Goal: Answer question/provide support: Share knowledge or assist other users

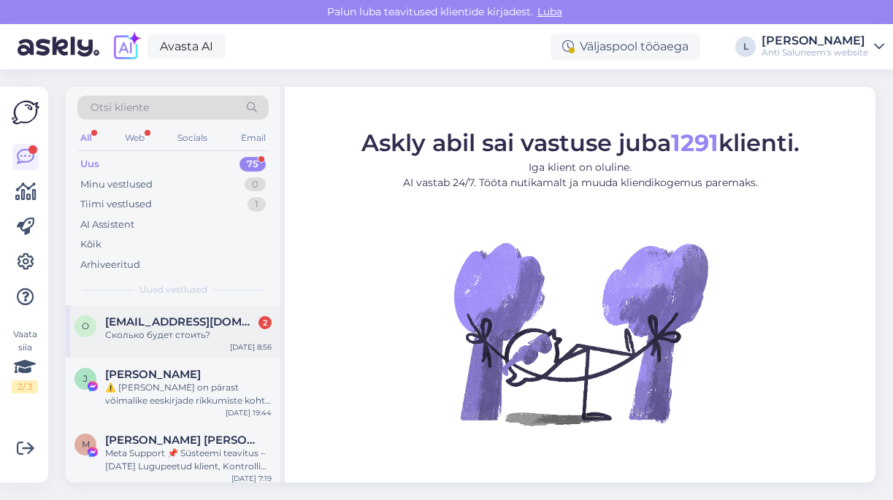
click at [175, 326] on span "[EMAIL_ADDRESS][DOMAIN_NAME]" at bounding box center [181, 322] width 152 height 13
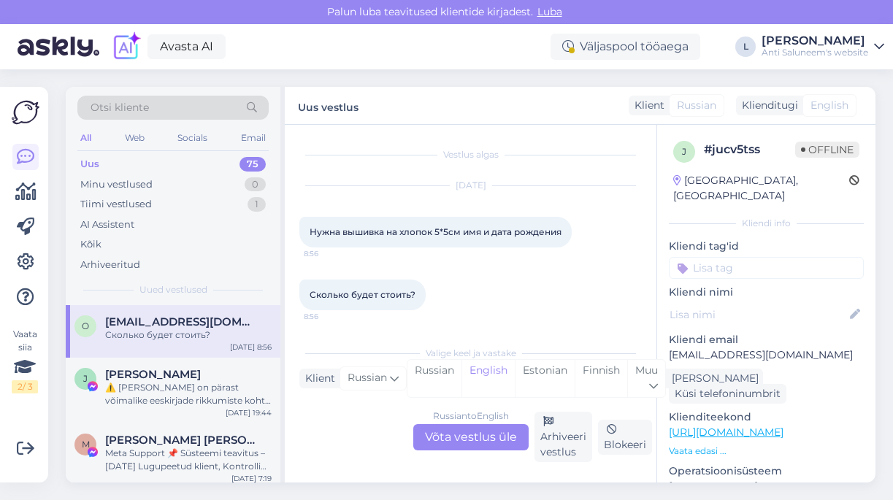
scroll to position [1, 0]
click at [476, 437] on div "Russian to English Võta vestlus üle" at bounding box center [470, 437] width 115 height 26
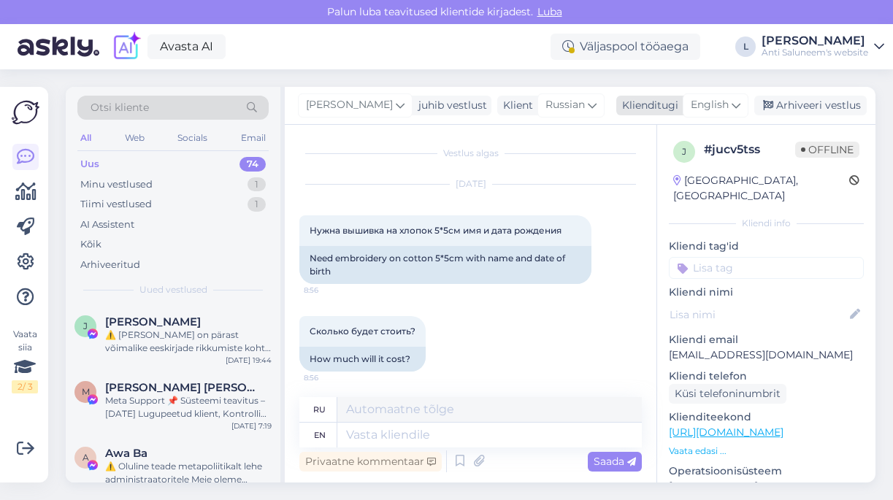
click at [711, 110] on span "English" at bounding box center [710, 105] width 38 height 16
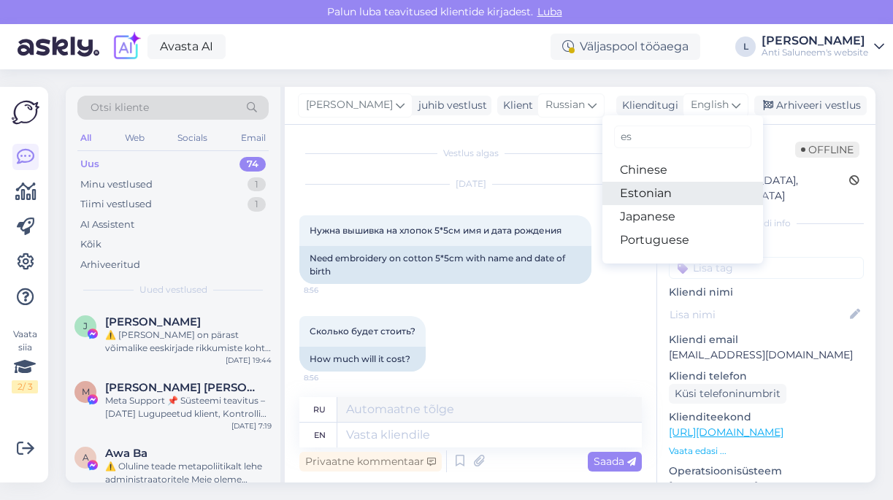
type input "es"
click at [662, 194] on link "Estonian" at bounding box center [683, 193] width 161 height 23
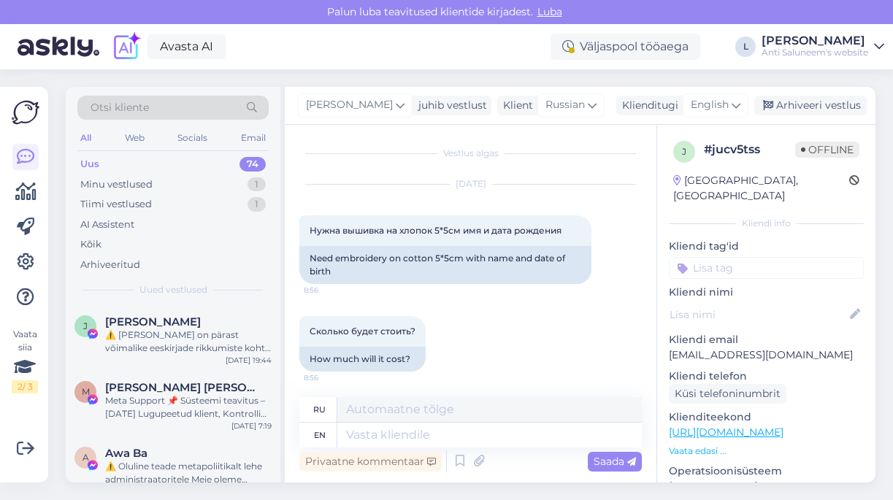
scroll to position [0, 0]
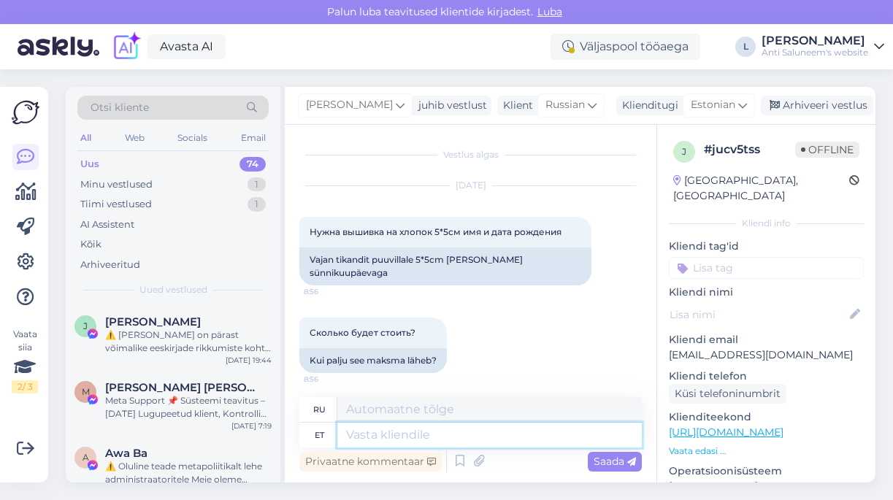
click at [380, 435] on textarea at bounding box center [489, 435] width 305 height 25
type textarea "Good"
type textarea "Хороший"
type textarea "Good."
type textarea "Хороший."
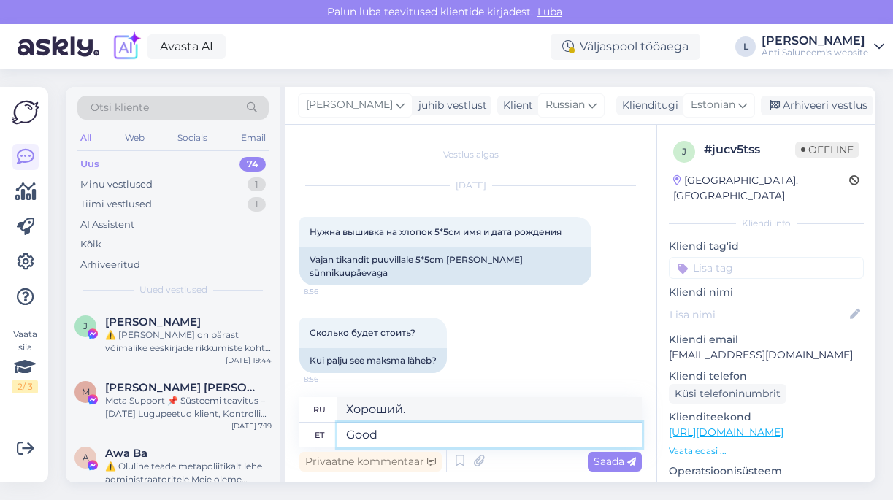
type textarea "Good."
type textarea "Хороший"
type textarea "Good. m"
type textarea "Хороший."
type textarea "Good"
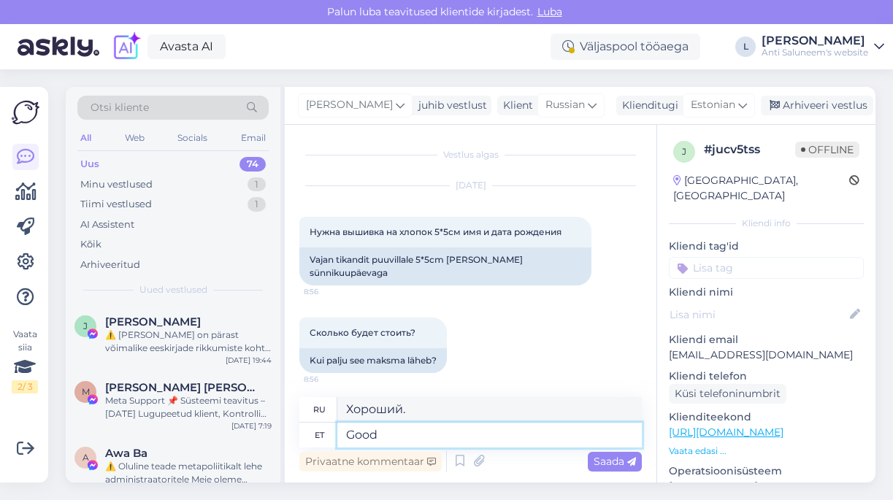
type textarea "Хороший"
type textarea "Good. m"
type textarea "Хороший."
type textarea "G"
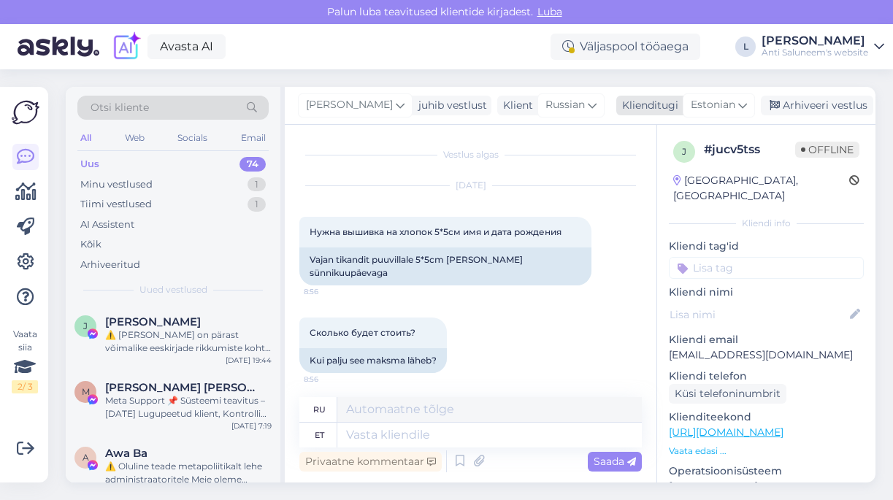
click at [719, 107] on span "Estonian" at bounding box center [713, 105] width 45 height 16
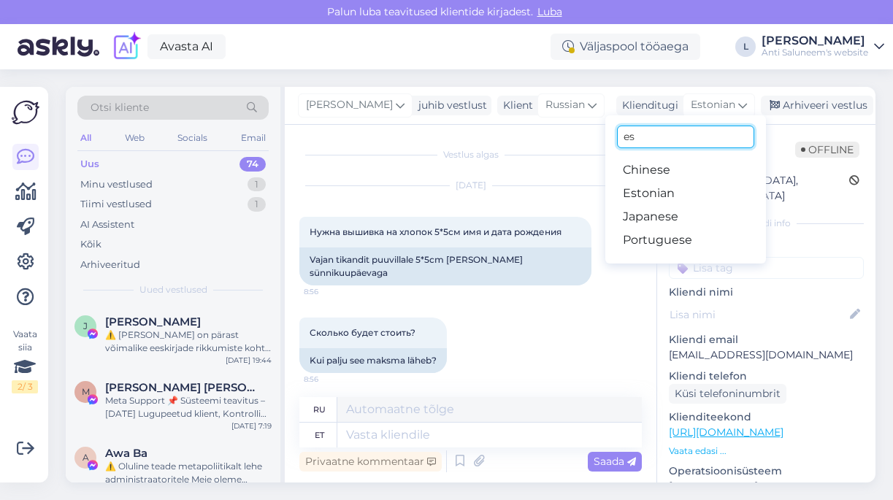
click at [673, 133] on input "es" at bounding box center [685, 137] width 137 height 23
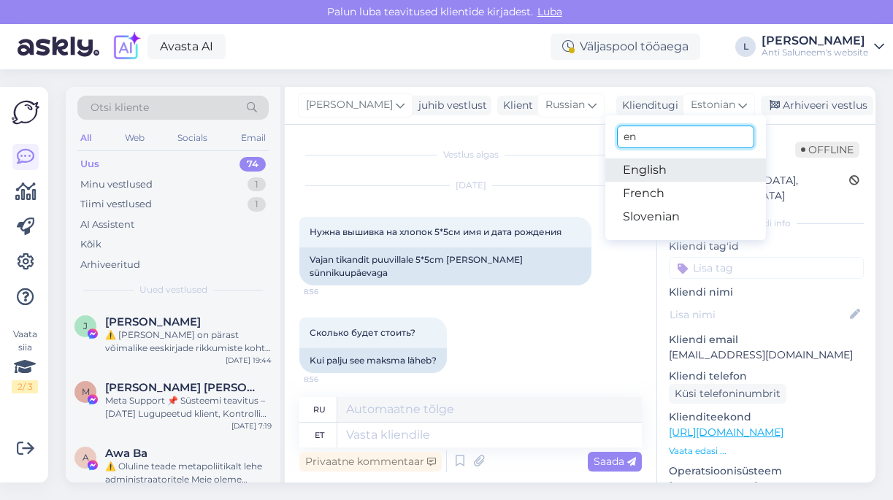
type input "en"
click at [654, 171] on link "English" at bounding box center [686, 170] width 161 height 23
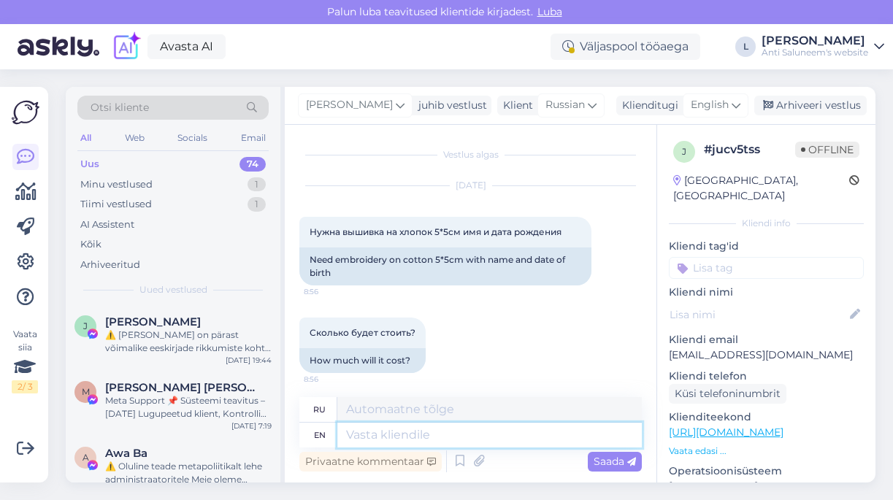
click at [405, 435] on textarea at bounding box center [489, 435] width 305 height 25
type textarea "Good"
type textarea "Хороший"
type textarea "Good morning,"
type textarea "Доброе утро,"
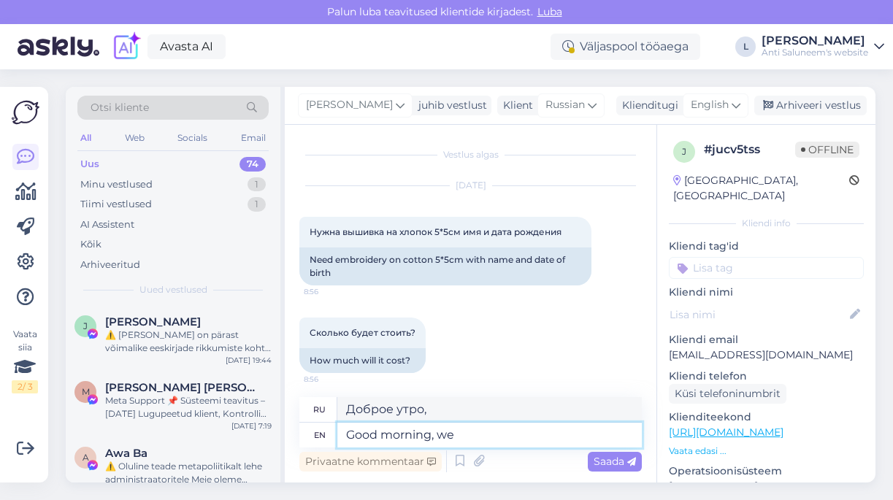
type textarea "Good morning, we d"
type textarea "Доброе утро, мы"
type textarea "Good morning, we do"
type textarea "Доброе утро, мы делаем"
type textarea "Good morning, we do not"
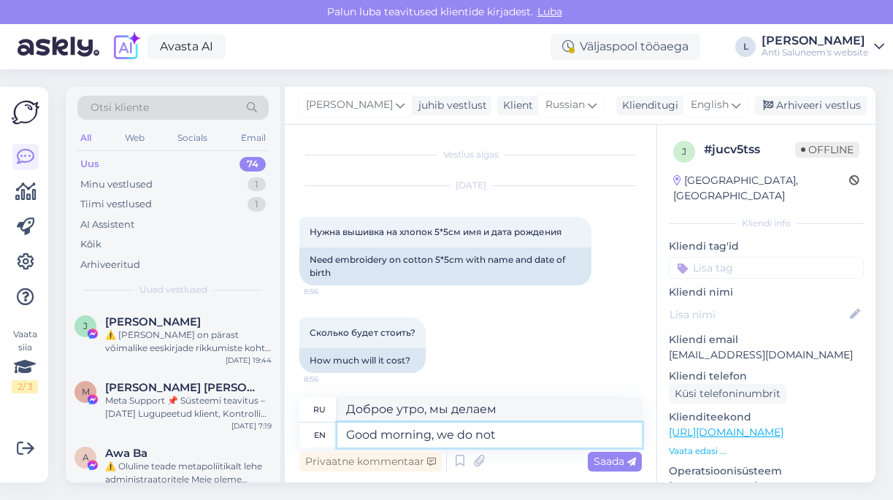
type textarea "Доброе утро, мы не"
type textarea "Good morning, we do not make e"
type textarea "Доброе утро, мы не делаем"
type textarea "Good morning, we do not make embroidery o"
type textarea "Доброе утро, мы не занимаемся вышивкой."
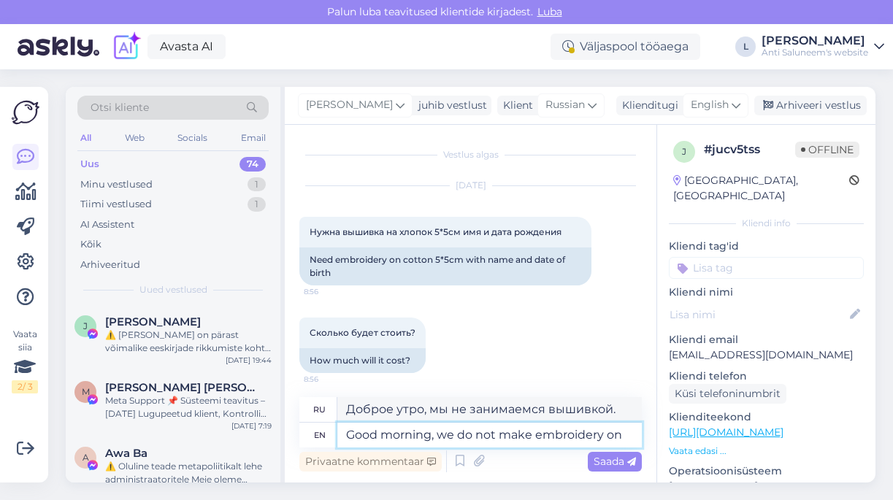
type textarea "Good morning, we do not make embroidery on"
type textarea "Доброе утро, мы не делаем вышивку на"
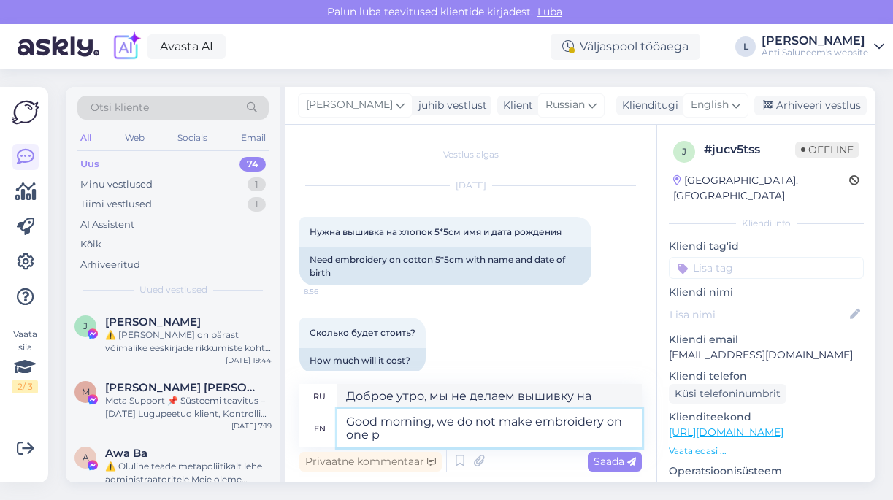
type textarea "Good morning, we do not make embroidery on one pi"
type textarea "Доброе утро, мы не делаем вышивку на одной"
type textarea "Good morning, we do not make embroidery on one piece"
type textarea "Доброе утро, мы не делаем вышивку на одном изделии."
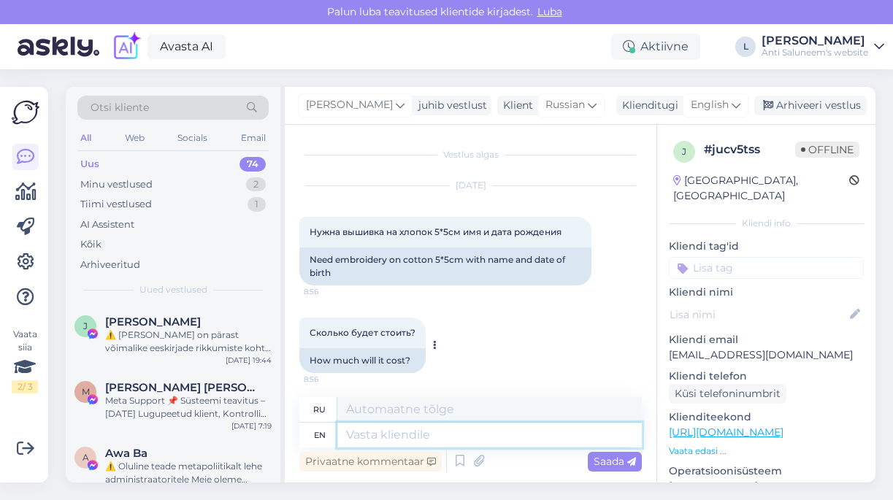
scroll to position [93, 0]
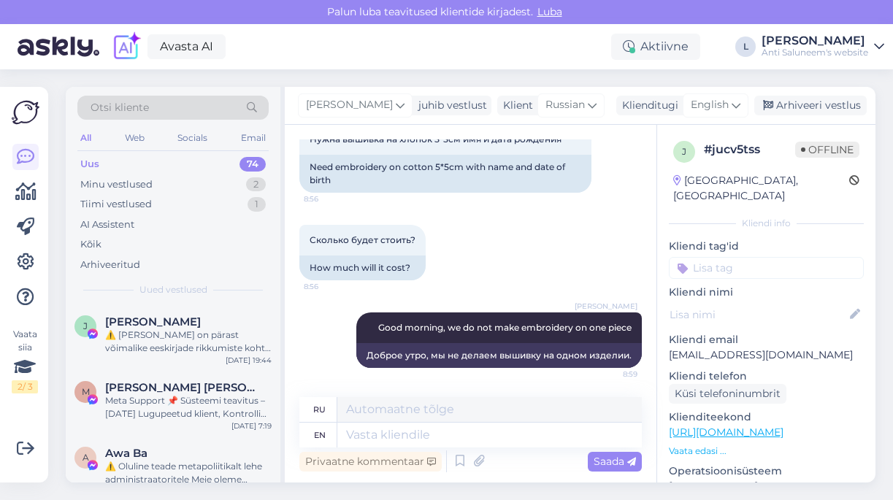
click at [137, 169] on div "Uus 74" at bounding box center [172, 164] width 191 height 20
click at [160, 186] on div "Minu vestlused 2" at bounding box center [172, 185] width 191 height 20
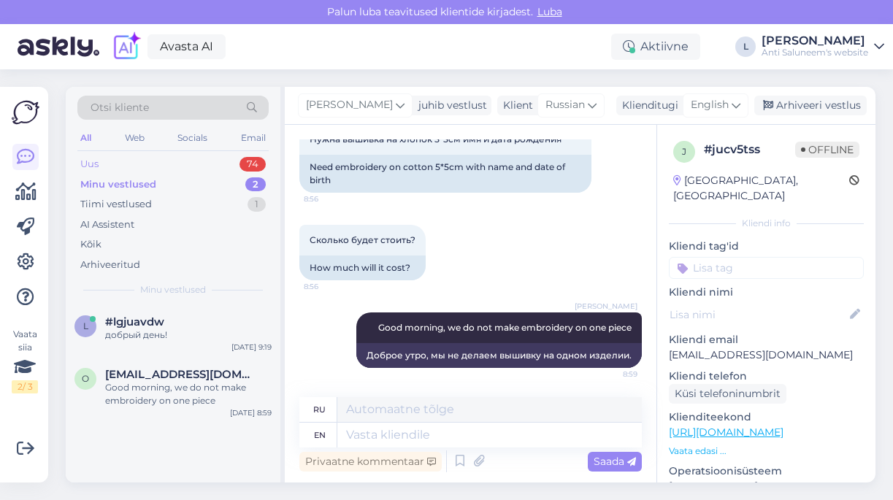
click at [166, 170] on div "Uus 74" at bounding box center [172, 164] width 191 height 20
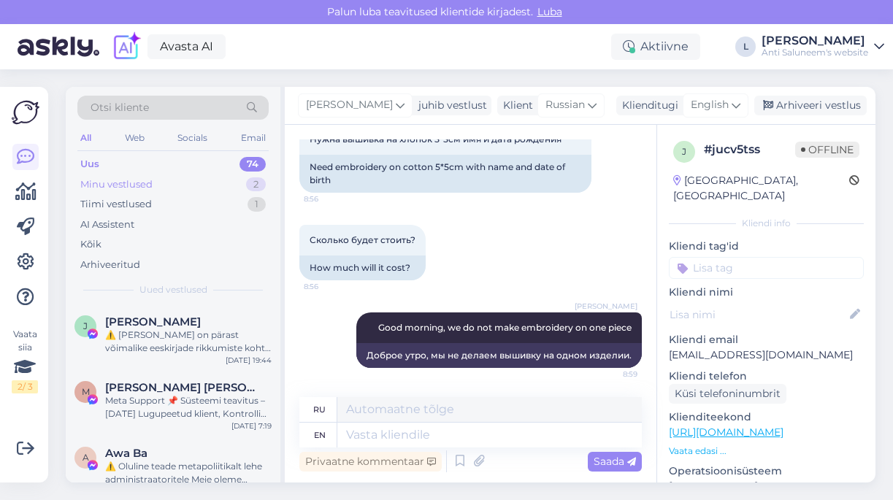
click at [155, 180] on div "Minu vestlused 2" at bounding box center [172, 185] width 191 height 20
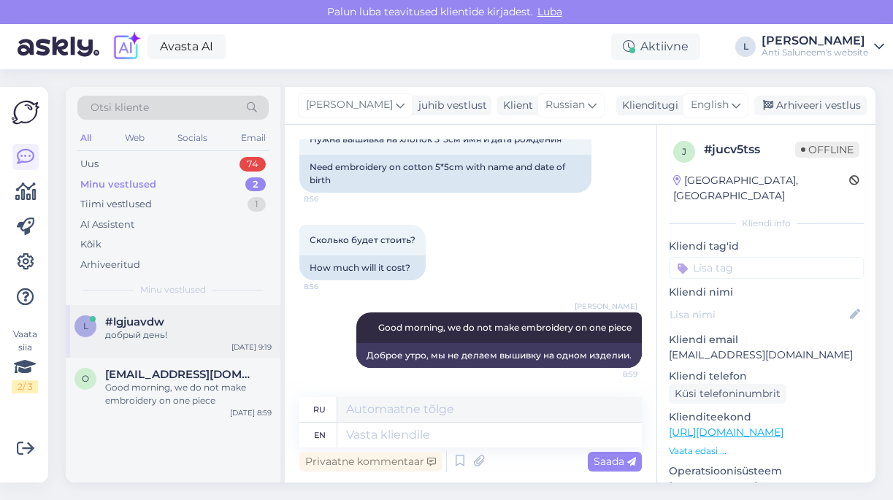
click at [175, 327] on div "#lgjuavdw" at bounding box center [188, 322] width 167 height 13
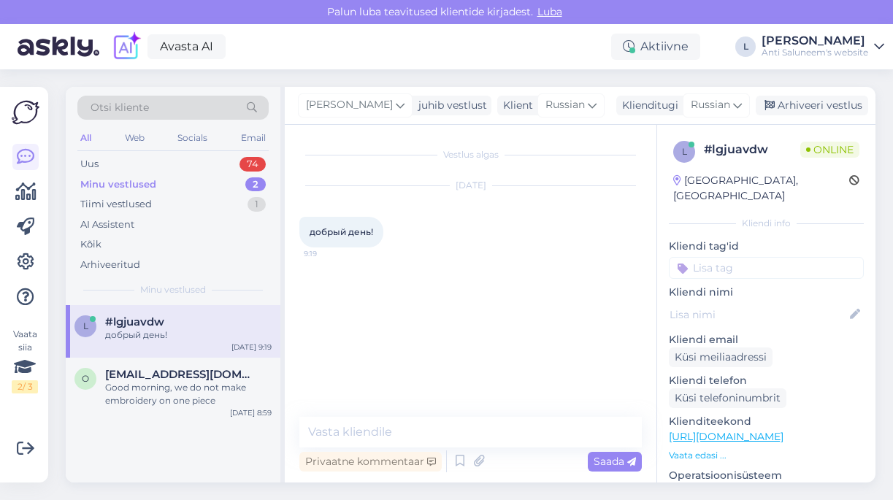
scroll to position [0, 0]
click at [400, 435] on textarea at bounding box center [470, 432] width 343 height 31
click at [691, 110] on span "Russian" at bounding box center [710, 105] width 39 height 16
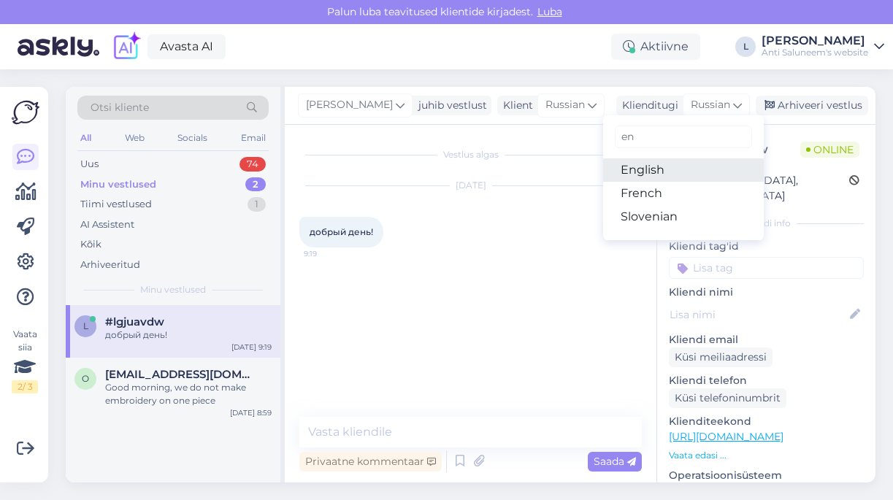
click at [651, 161] on link "English" at bounding box center [683, 170] width 161 height 23
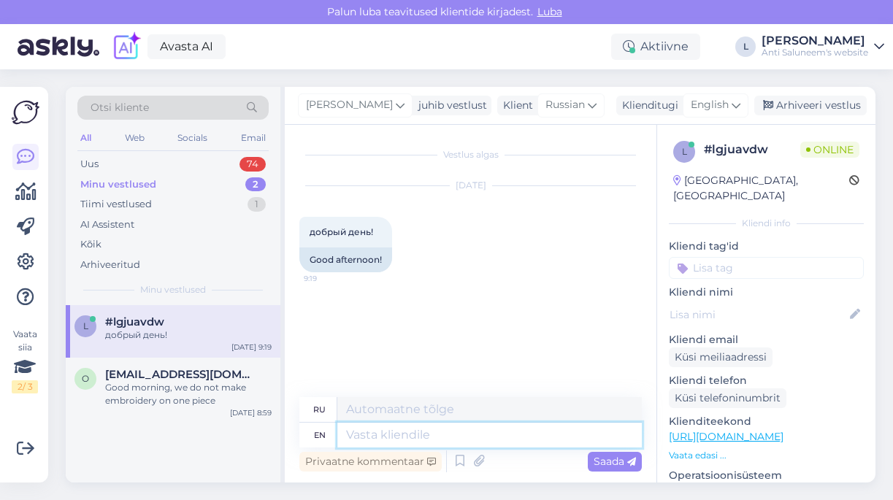
click at [369, 431] on textarea at bounding box center [489, 435] width 305 height 25
type textarea "good"
type textarea "хороший"
type textarea "good morning"
type textarea "доброе утро"
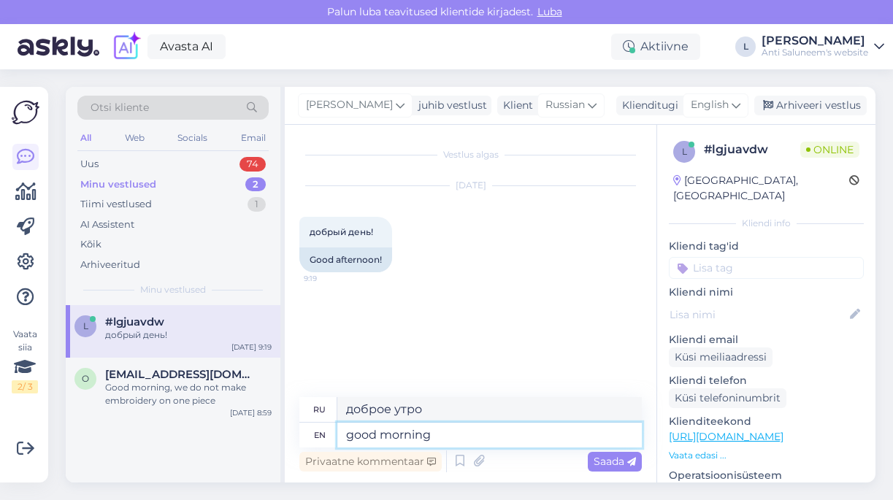
type textarea "good morning"
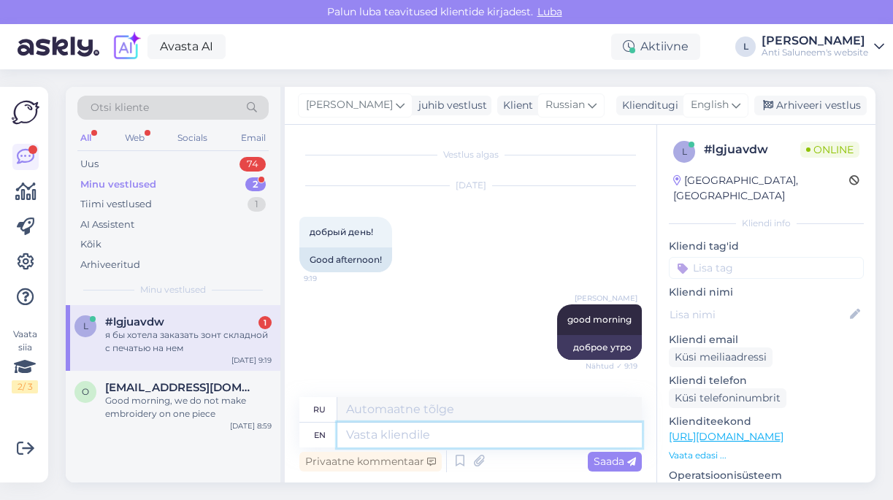
scroll to position [80, 0]
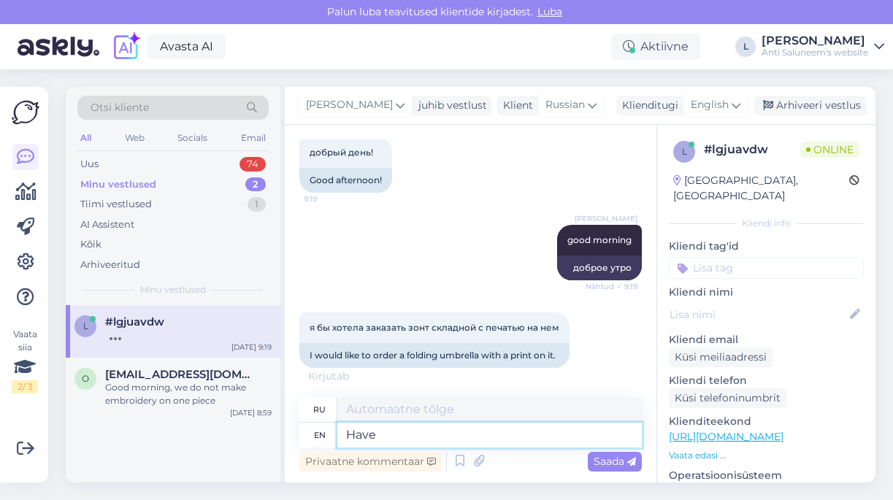
type textarea "Have"
type textarea "Иметь"
type textarea "Have you"
type textarea "У тебя есть?"
type textarea "Have you chosen"
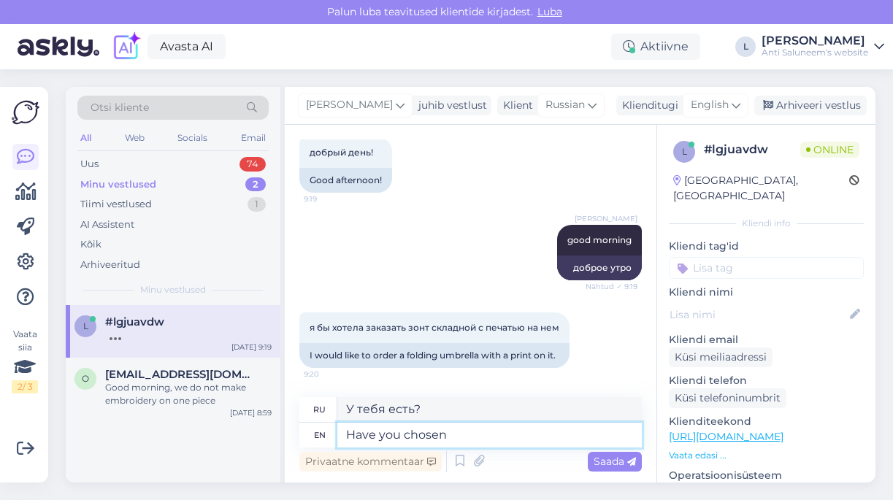
type textarea "Вы выбрали?"
type textarea "Have you chosen the umbrella?"
type textarea "Вы выбрали зонтик?"
type textarea "Have you chosen the umbrella? How"
type textarea "Вы выбрали зонт? Как?"
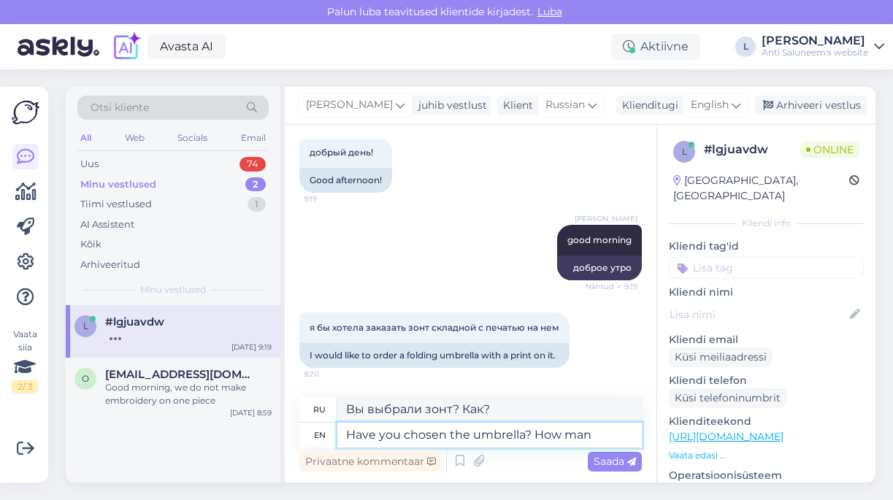
type textarea "Have you chosen the umbrella? How many"
type textarea "Вы выбрали зонтик? Сколько?"
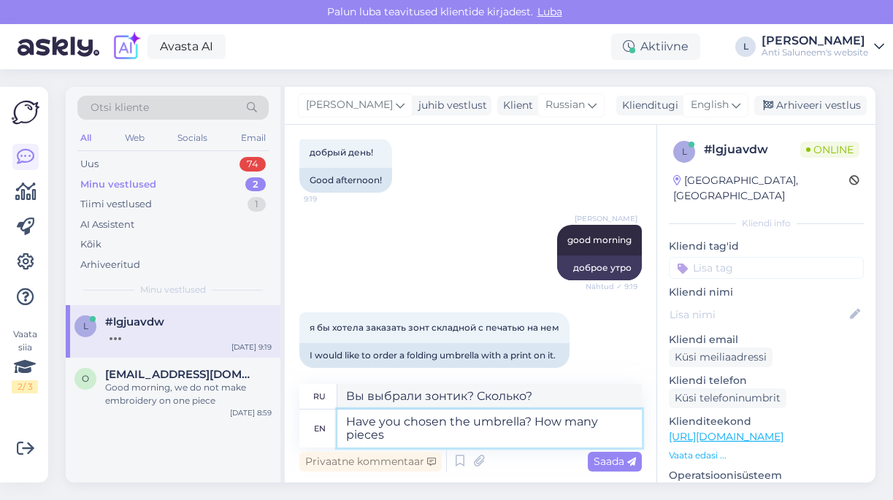
type textarea "Have you chosen the umbrella? How many pieces?"
type textarea "Выбрали зонт? Сколько штук?"
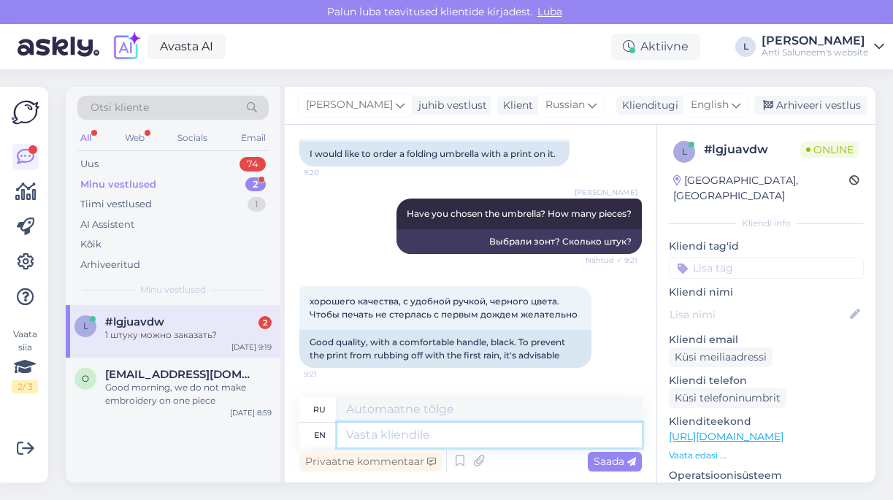
scroll to position [369, 0]
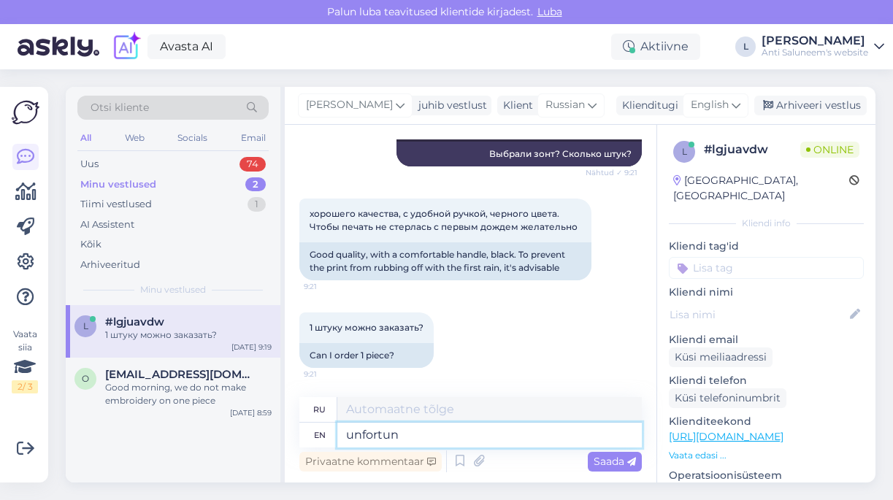
type textarea "unfortuna"
type textarea "неудача"
type textarea "unfortunately n"
type textarea "к сожалению"
type textarea "unfortunately not,"
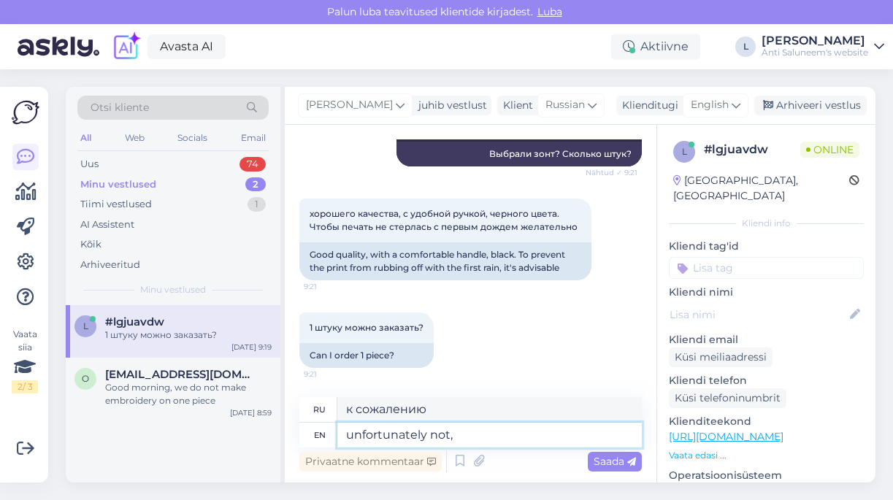
type textarea "к сожалению, нет,"
type textarea "unfortunately not, we"
type textarea "к сожалению нет, мы"
type textarea "unfortunately not,"
type textarea "к сожалению, нет,"
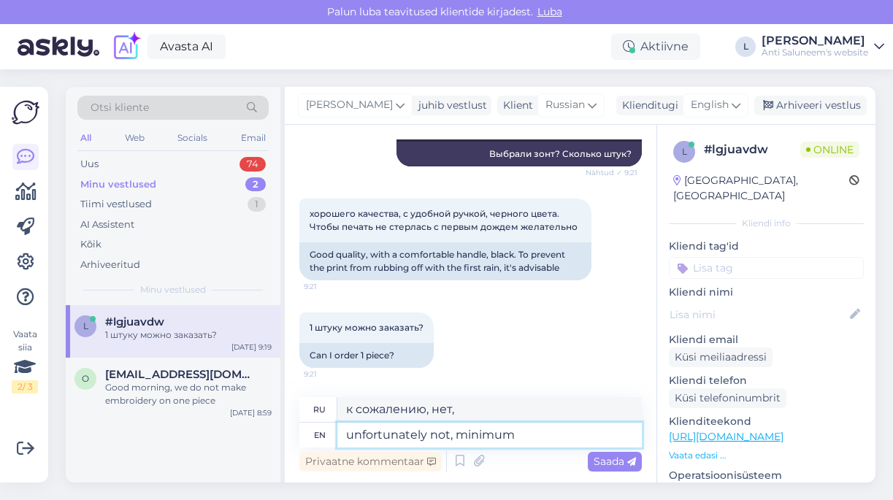
type textarea "unfortunately not, minimum"
type textarea "к сожалению нет, минимум"
type textarea "unfortunately not, minimum quantity"
type textarea "к сожалению нет, минимальное количество"
type textarea "unfortunately not, minimum quantity is 10"
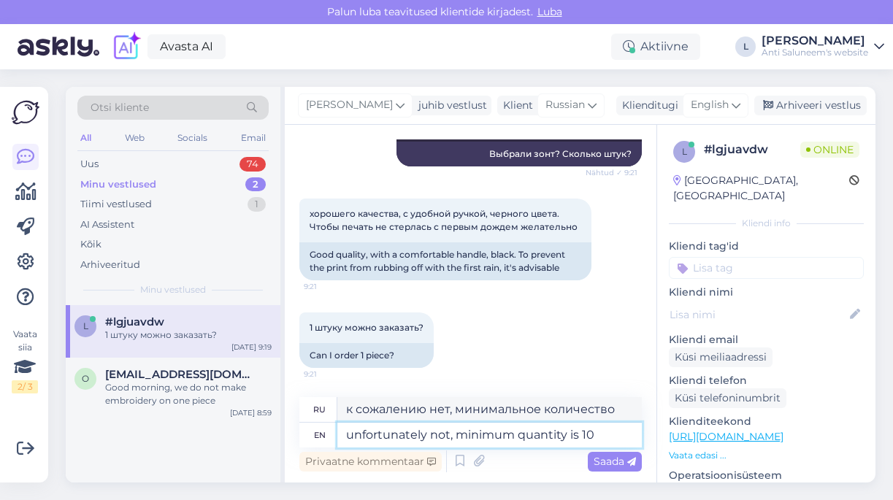
type textarea "к сожалению нет, минимальное количество 10"
type textarea "unfortunately not, minimum quantity is 10 and"
type textarea "к сожалению нет, минимальное количество 10 и"
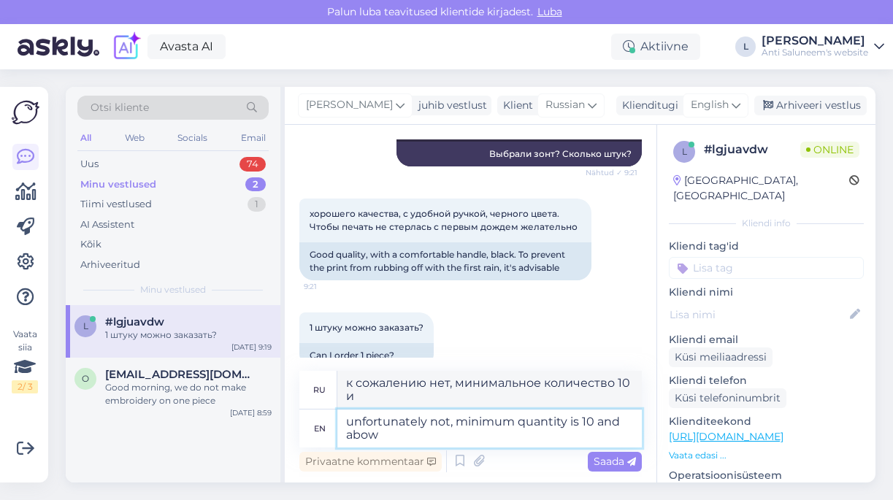
type textarea "unfortunately not, minimum quantity is 10 and abowe"
type textarea "к сожалению нет, минимальное количество 10 и более"
type textarea "unfortunately not, minimum quantity is 10 and above"
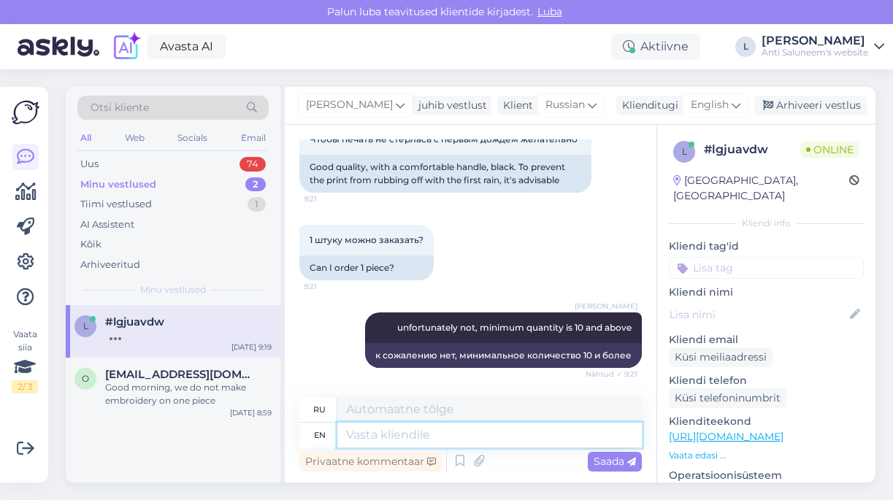
scroll to position [557, 0]
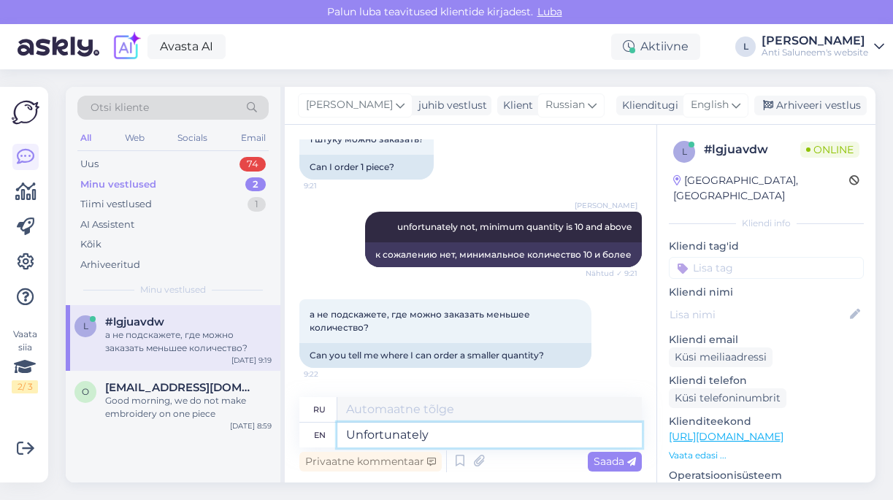
type textarea "Unfortunately"
type textarea "К сожалению"
type textarea "Unfortunately not,"
type textarea "К сожалению, нет."
type textarea "Unfortunately not, maybe y"
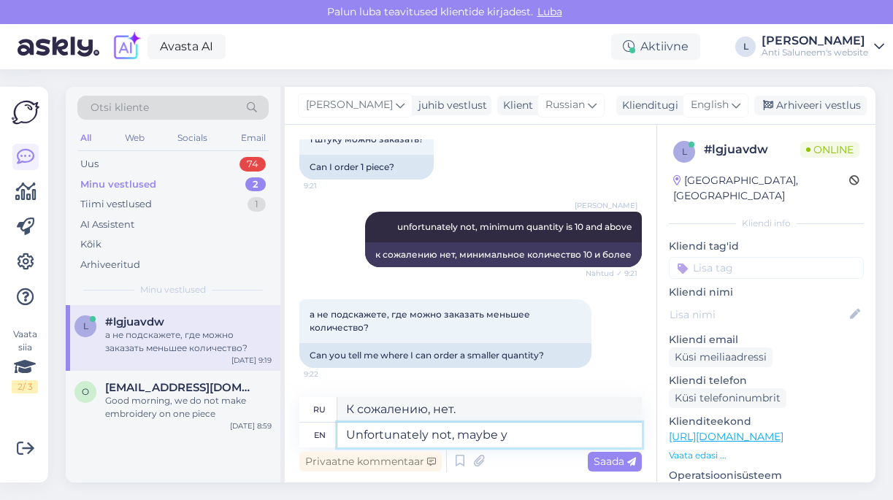
type textarea "К сожалению нет, может быть"
type textarea "Unfortunately not, maybe you"
type textarea "К сожалению нет, может быть вы"
type textarea "Unfortunately not, maybe"
type textarea "К сожалению нет, может быть"
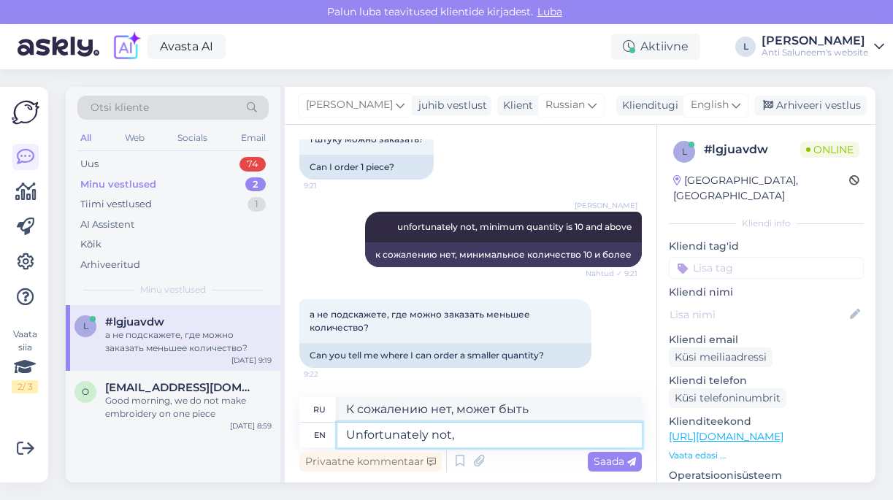
type textarea "Unfortunately not,"
type textarea "К сожалению, нет."
type textarea "Unfortunately not"
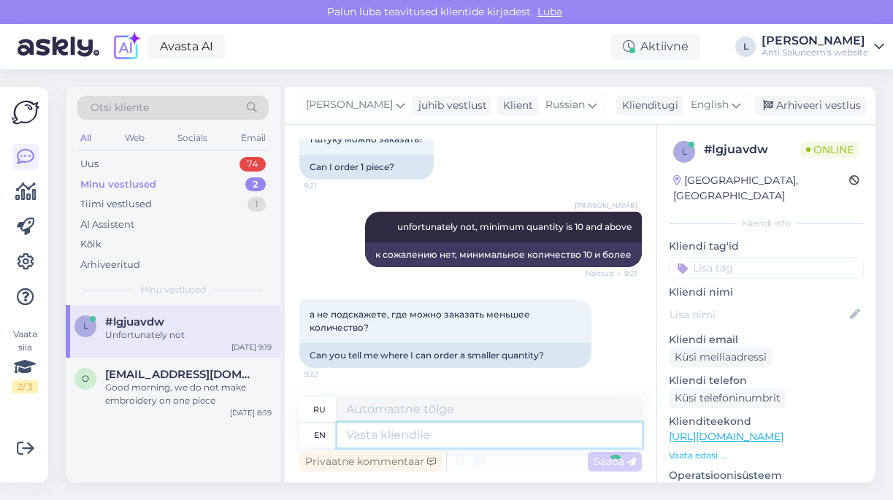
scroll to position [645, 0]
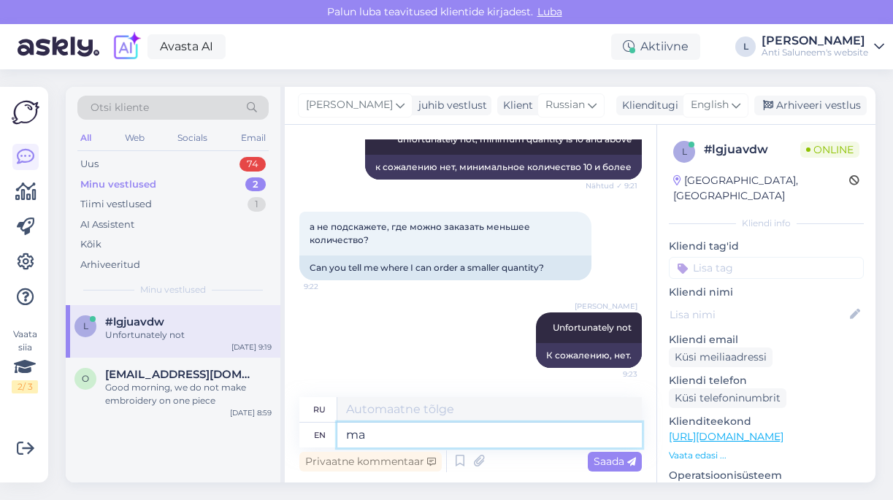
type textarea "m"
type textarea "maybe"
type textarea "может быть"
type textarea "maybe it's"
type textarea "может быть это"
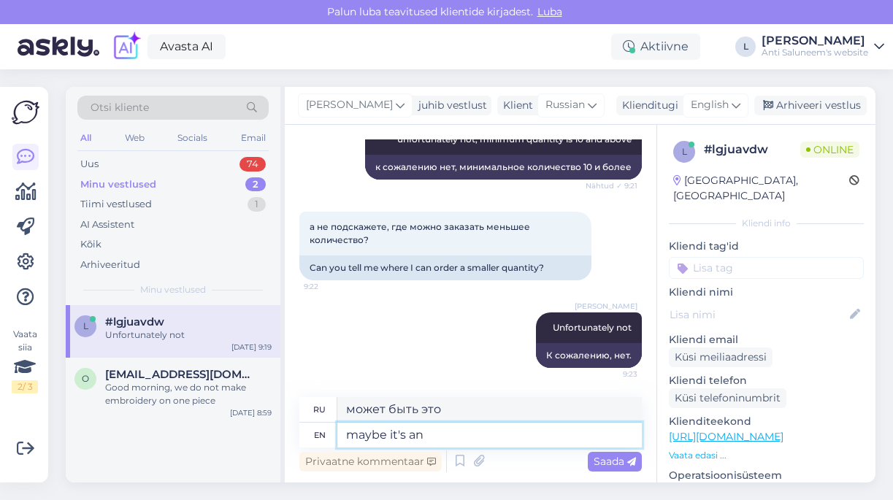
type textarea "maybe it's an"
type textarea "может быть, это"
type textarea "maybe it's an option"
type textarea "может быть, это вариант"
type textarea "maybe it's an option to bu"
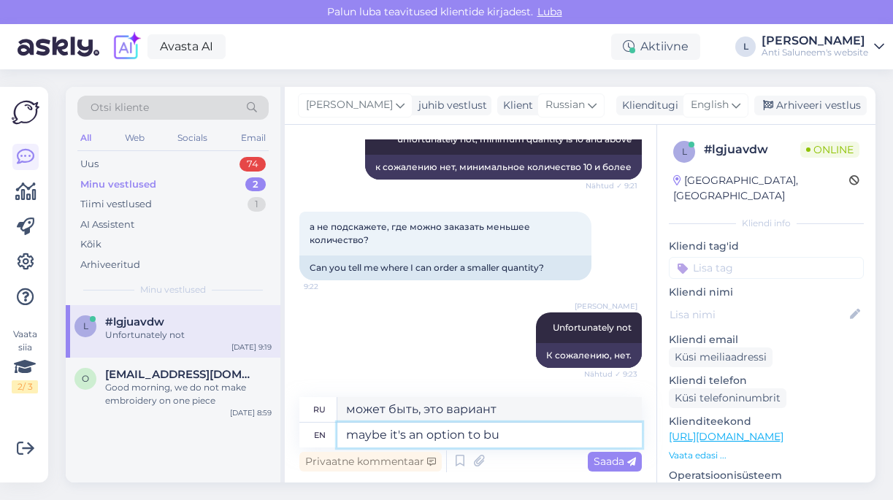
type textarea "может быть, это вариант б"
type textarea "maybe it's an option to bu"
type textarea "может быть, это вариант купить"
type textarea "maybe it's an option to buy"
type textarea "может быть, это вариант покупки"
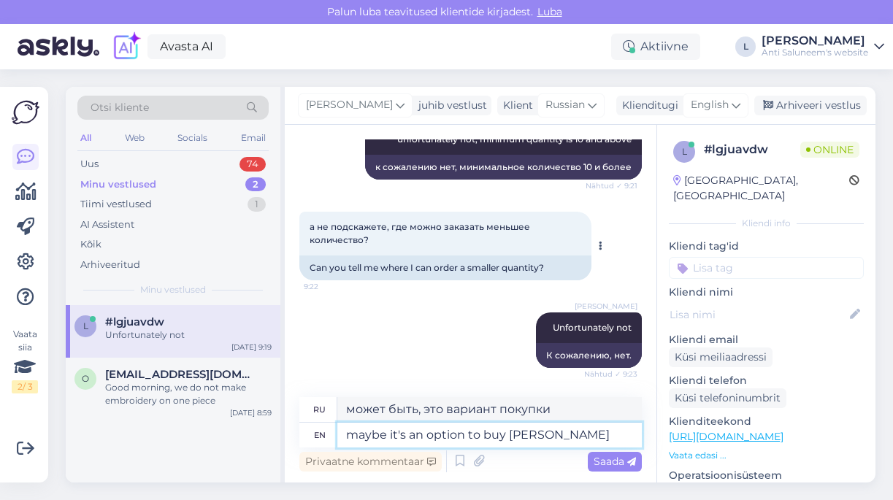
type textarea "maybe it's an option to buy umbrella"
type textarea "может быть, это вариант купить зонтик"
type textarea "maybe it's an option to buy umbrella by yourself a"
type textarea "может быть, это вариант купить зонт самостоятельно"
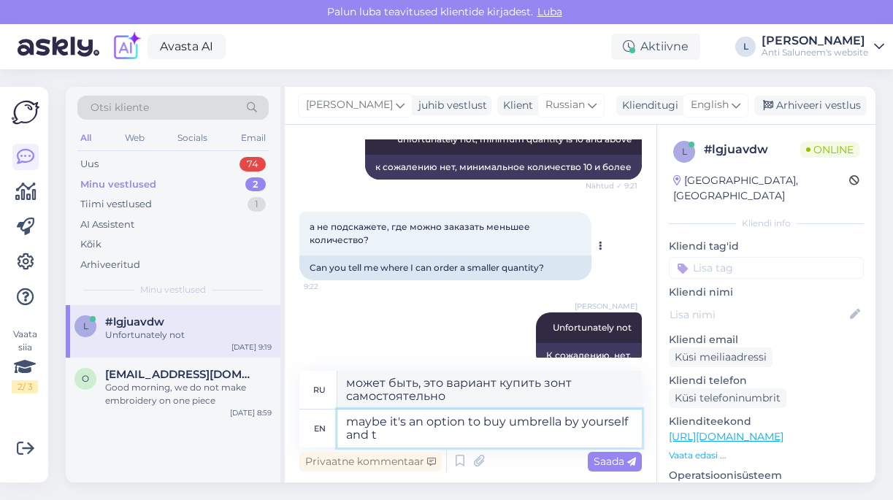
type textarea "maybe it's an option to buy umbrella by yourself and th"
type textarea "может быть, это вариант купить зонтик самостоятельно и"
type textarea "maybe it's an option to buy umbrella by yourself and then as"
type textarea "может быть, это вариант купить зонтик самому и тогда"
type textarea "maybe it's an option to buy umbrella by yourself and then ask"
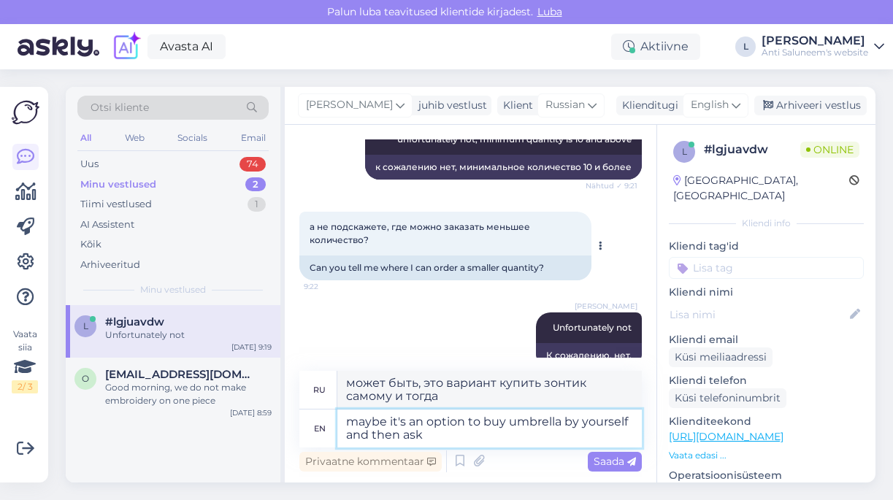
type textarea "может быть, это вариант купить зонтик самому и потом спросить"
type textarea "maybe it's an option to buy umbrella by yourself and then ask for a"
type textarea "может быть, это вариант купить зонтик самому и потом попросить"
type textarea "maybe it's an option to buy umbrella by yourself and then ask for a p"
type textarea "может быть, это вариант купить зонтик самому, а потом попросить"
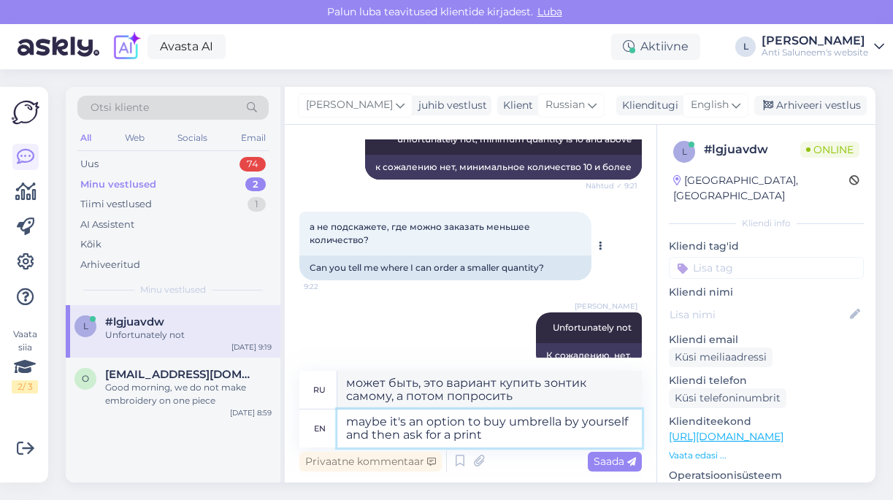
type textarea "maybe it's an option to buy umbrella by yourself and then ask for a print"
type textarea "может быть, это вариант купить зонт самостоятельно, а затем попросить распечата…"
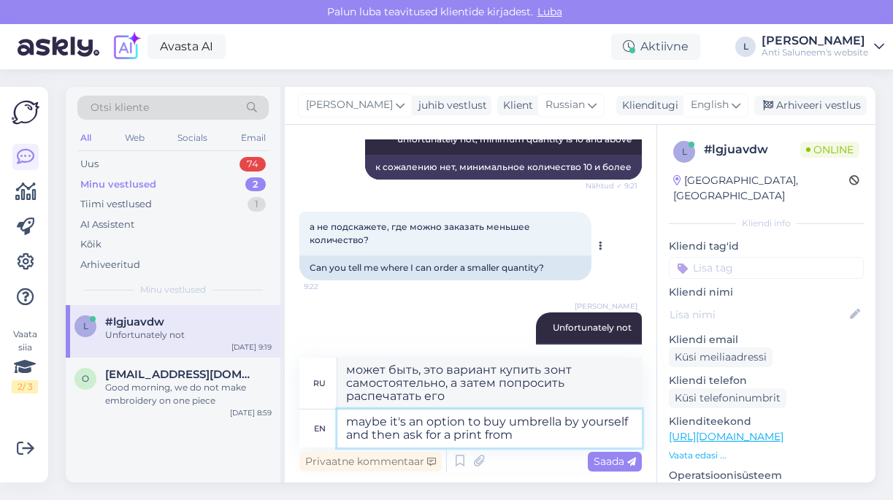
type textarea "maybe it's an option to buy umbrella by yourself and then ask for a print from"
type textarea "может быть, это вариант купить зонтик самому, а потом попросить распечатать его…"
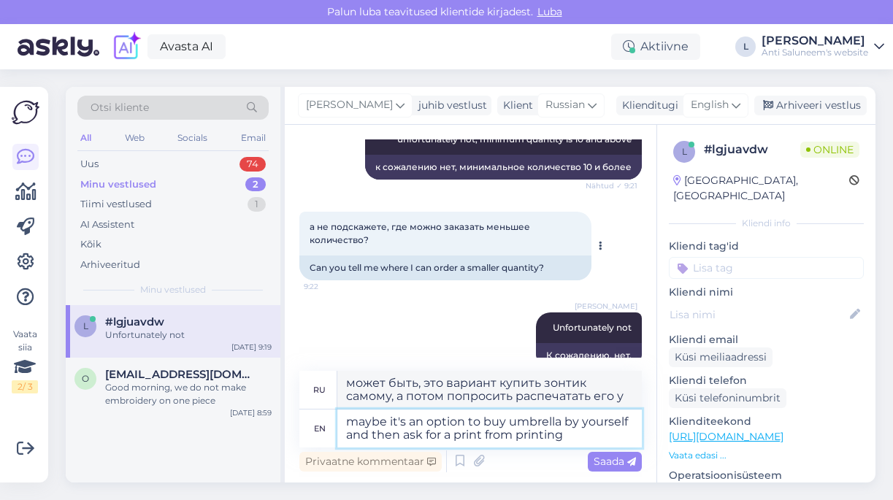
type textarea "maybe it's an option to buy umbrella by yourself and then ask for a print from …"
type textarea "может быть, это вариант купить зонт самому, а потом попросить распечатать его в…"
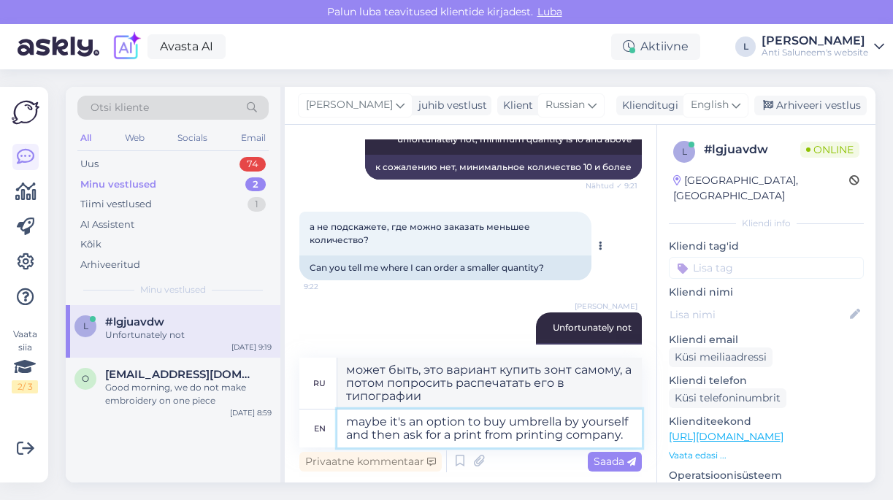
type textarea "maybe it's an option to buy umbrella by yourself and then ask for a print from …"
type textarea "может быть, это вариант купить зонт самостоятельно, а затем заказать печать в т…"
type textarea "maybe it's an option to buy umbrella by yourself and then ask for a print from …"
type textarea "может быть, есть вариант купить зонт самостоятельно, а затем заказать печать в …"
type textarea "maybe it's an option to buy umbrella by yourself and then ask for a print from …"
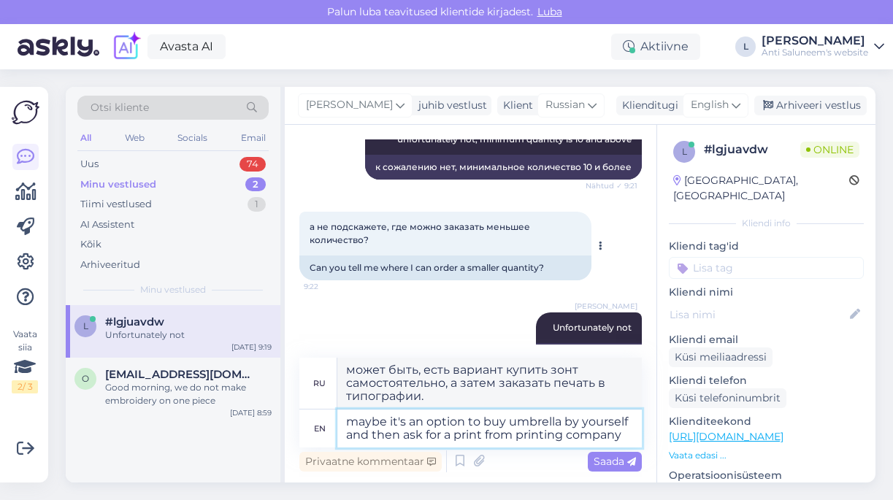
type textarea "может быть, это вариант купить зонт самостоятельно, а затем заказать печать в т…"
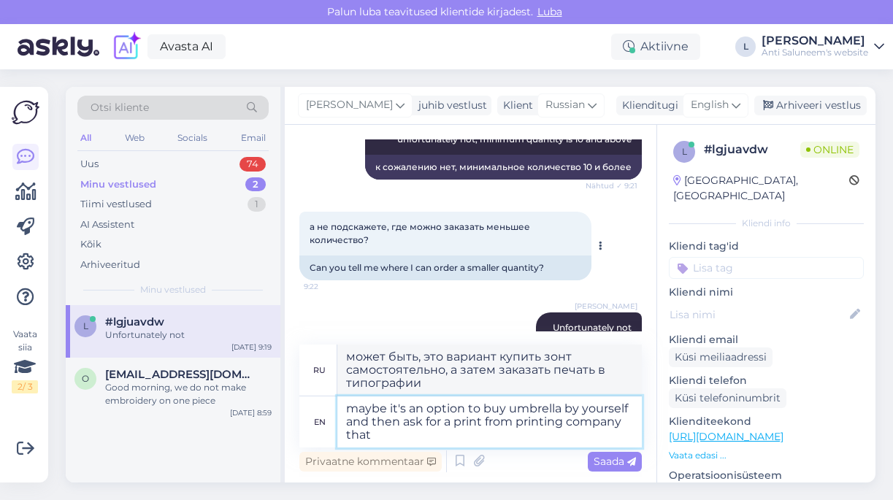
type textarea "maybe it's an option to buy umbrella by yourself and then ask for a print from …"
type textarea "Может быть, это вариант купить зонтик самому, а затем заказать печать в типогра…"
type textarea "maybe it's an option to buy umbrella by yourself and then ask for a print from …"
type textarea "Может быть, это вариант купить зонтик самому, а затем заказать печать в типогра…"
type textarea "maybe it's an option to buy umbrella by yourself and then ask for a print from …"
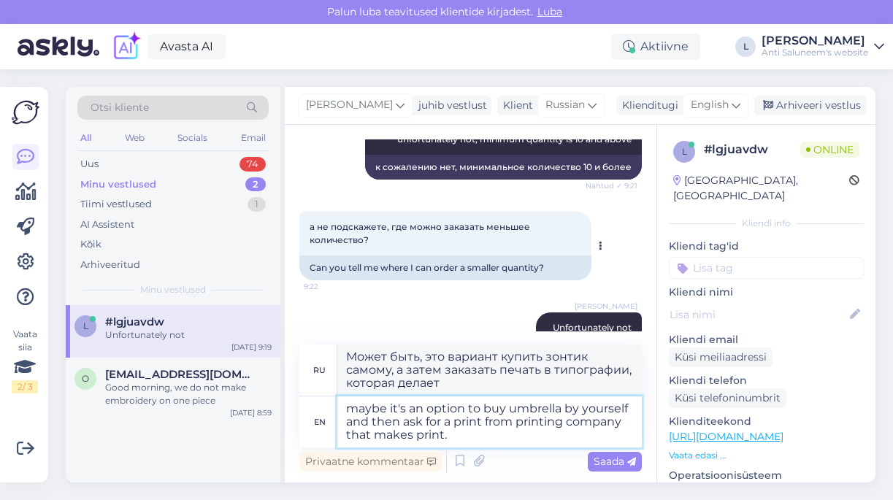
type textarea "Может быть, это вариант купить зонтик самому, а потом заказать печать в типогра…"
type textarea "maybe it's an option to buy umbrella by yourself and then ask for a print from …"
type textarea "может быть, это вариант купить зонт самостоятельно, а затем заказать печать в т…"
type textarea "maybe it's an option to buy umbrella by yourself and then ask for a print from …"
type textarea "Может быть, это вариант купить зонтик самому, а потом заказать печать в типогра…"
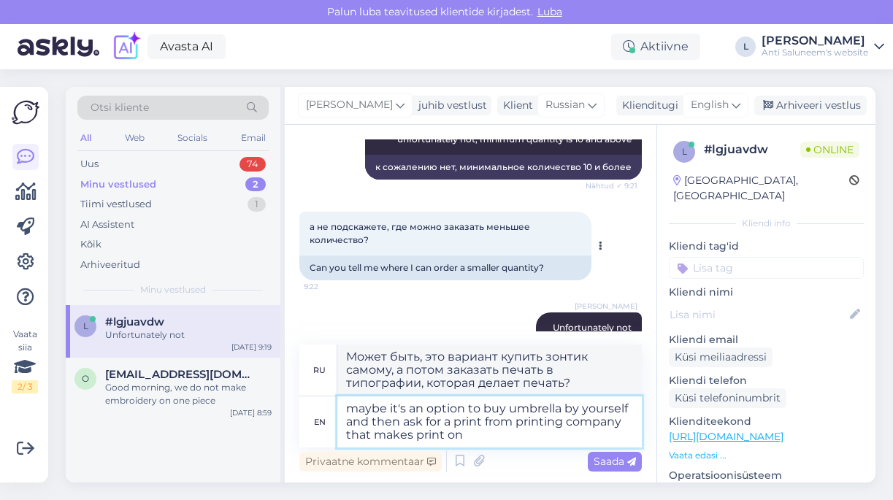
type textarea "maybe it's an option to buy umbrella by yourself and then ask for a print from …"
type textarea "Может быть, это вариант купить зонтик самому, а потом заказать печать в типогра…"
type textarea "maybe it's an option to buy umbrella by yourself and then ask for a print from …"
type textarea "Может быть, это вариант купить зонт самому, а потом заказать печать в типографи…"
type textarea "maybe it's an option to buy umbrella by yourself and then ask for a print from …"
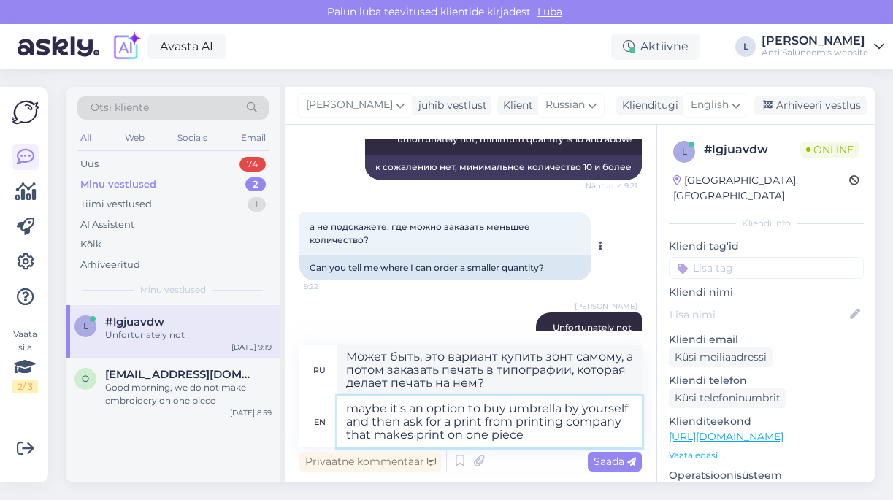
type textarea "Может быть, есть вариант купить зонт самому, а потом заказать печать в типограф…"
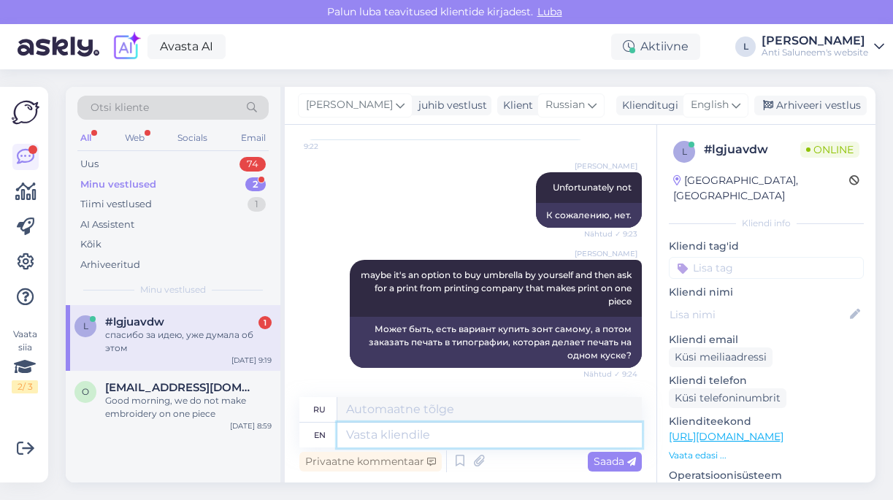
scroll to position [873, 0]
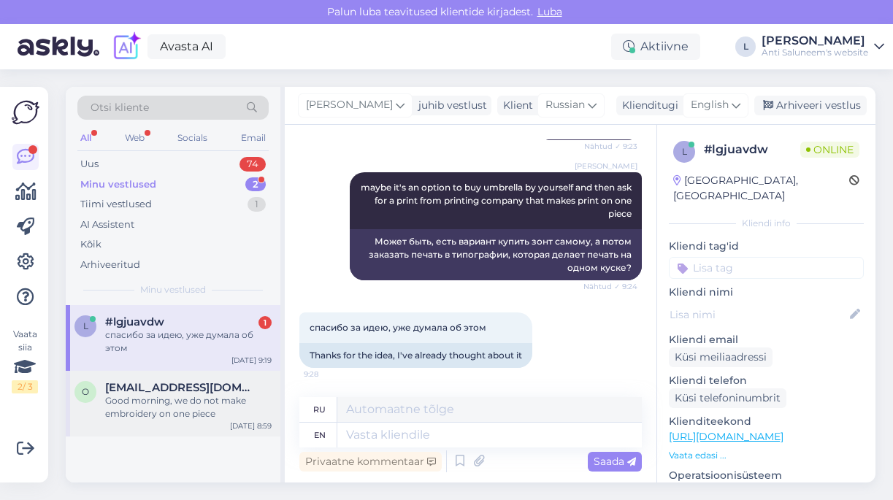
click at [168, 388] on span "[EMAIL_ADDRESS][DOMAIN_NAME]" at bounding box center [181, 387] width 152 height 13
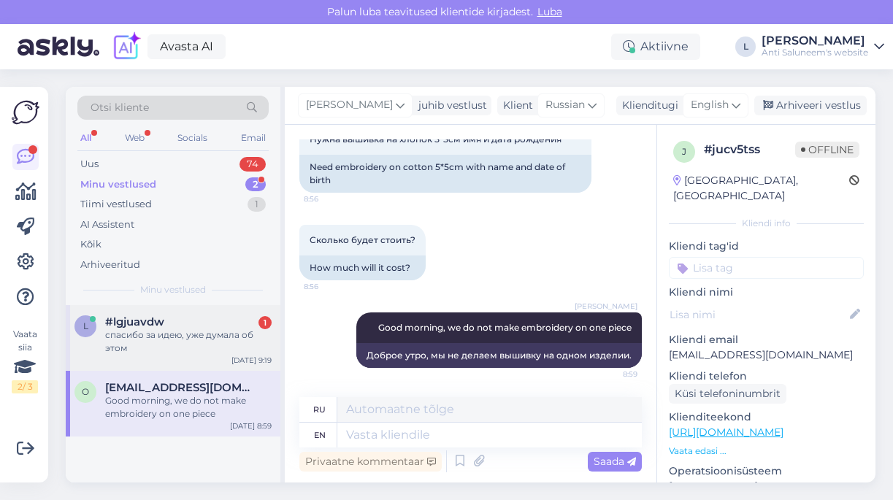
click at [164, 345] on div "спасибо за идею, уже думала об этом" at bounding box center [188, 342] width 167 height 26
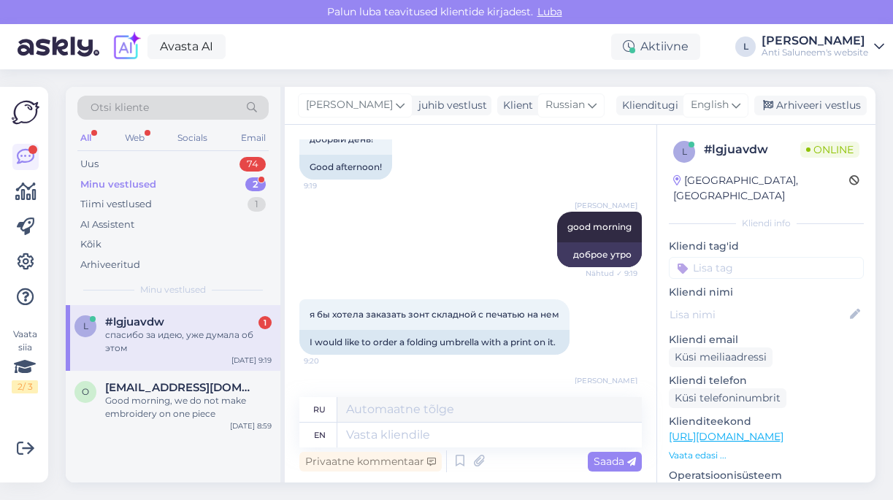
scroll to position [31, 0]
